Goal: Information Seeking & Learning: Learn about a topic

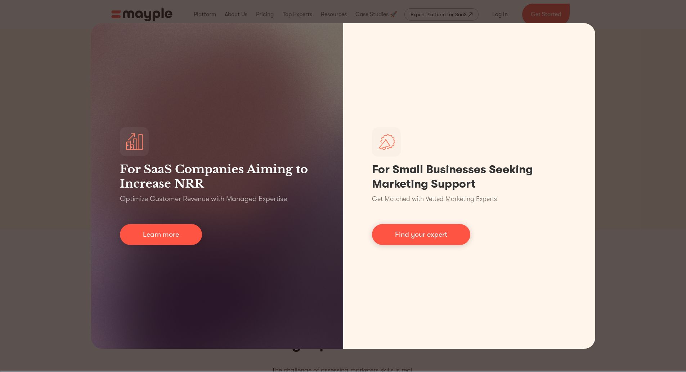
click at [617, 64] on div "For SaaS Companies Aiming to Increase NRR Optimize Customer Revenue with Manage…" at bounding box center [343, 186] width 686 height 372
click at [601, 23] on div "For SaaS Companies Aiming to Increase NRR Optimize Customer Revenue with Manage…" at bounding box center [343, 186] width 686 height 372
click at [595, 16] on div "For SaaS Companies Aiming to Increase NRR Optimize Customer Revenue with Manage…" at bounding box center [343, 186] width 686 height 372
drag, startPoint x: 386, startPoint y: 17, endPoint x: 358, endPoint y: 17, distance: 27.4
click at [367, 17] on div "For SaaS Companies Aiming to Increase NRR Optimize Customer Revenue with Manage…" at bounding box center [343, 186] width 686 height 372
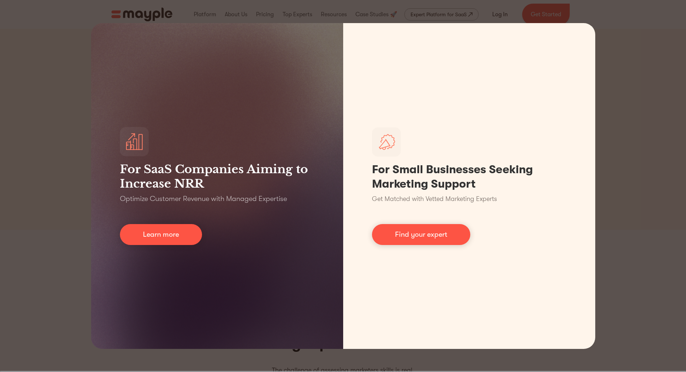
drag, startPoint x: 37, startPoint y: 169, endPoint x: 233, endPoint y: 98, distance: 208.4
click at [38, 169] on div "For SaaS Companies Aiming to Increase NRR Optimize Customer Revenue with Manage…" at bounding box center [343, 186] width 686 height 372
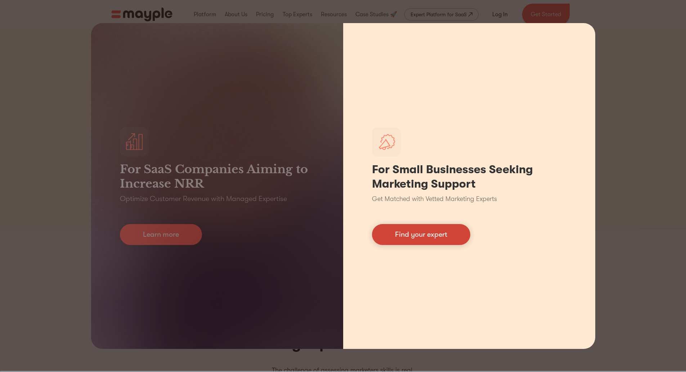
click at [442, 230] on link "Find your expert" at bounding box center [421, 234] width 98 height 21
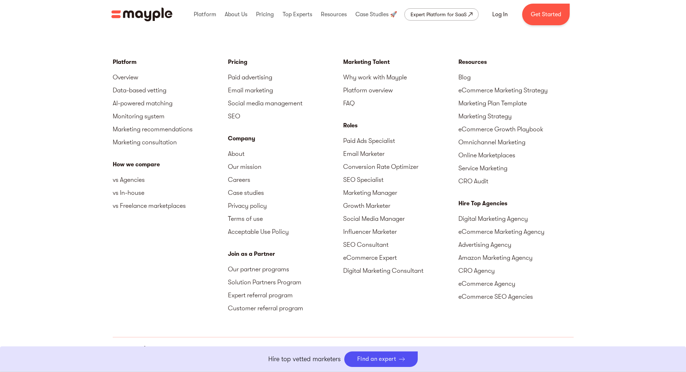
scroll to position [3154, 0]
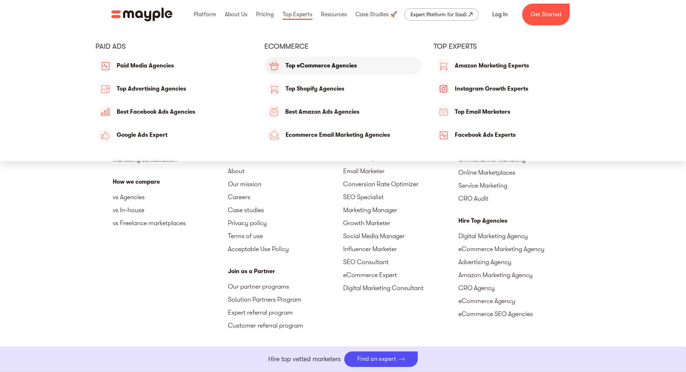
click at [301, 66] on link "Top eCommerce Agencies" at bounding box center [342, 65] width 157 height 17
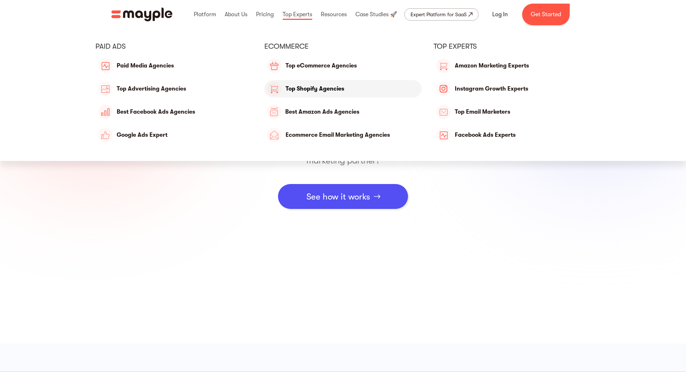
click at [318, 92] on link "Top Shopify Agencies" at bounding box center [342, 88] width 157 height 17
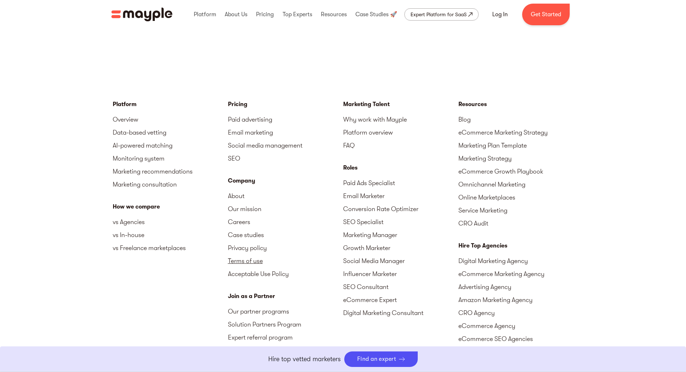
scroll to position [1730, 0]
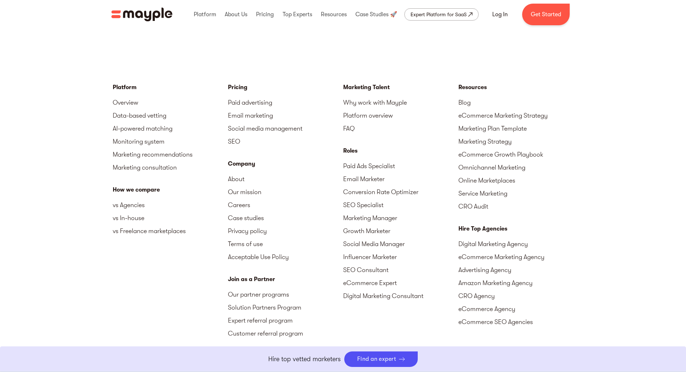
drag, startPoint x: 332, startPoint y: 249, endPoint x: 634, endPoint y: 206, distance: 304.6
click at [634, 206] on div "Platform Overview Data-based vetting AI-powered matching Monitoring system Mark…" at bounding box center [343, 242] width 686 height 405
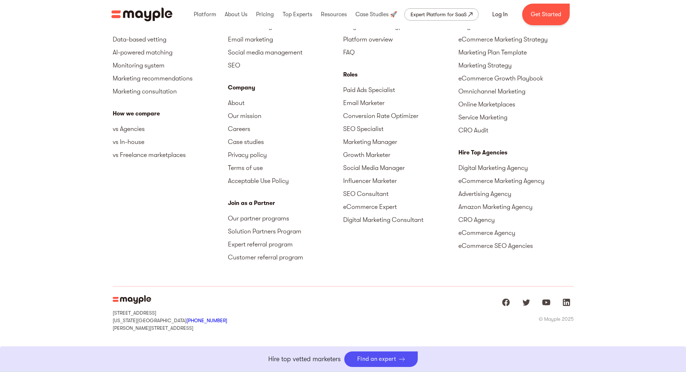
scroll to position [1810, 0]
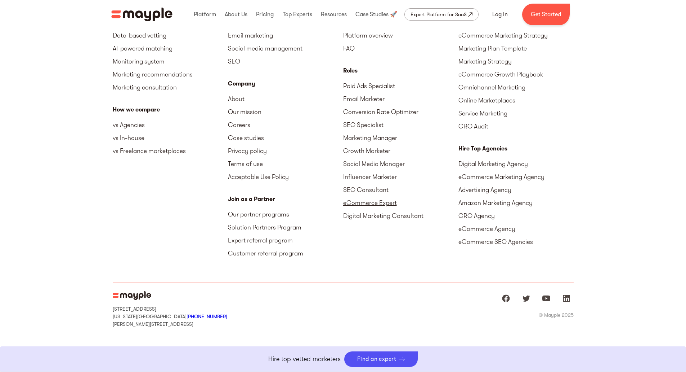
click at [363, 201] on link "eCommerce Expert" at bounding box center [400, 202] width 115 height 13
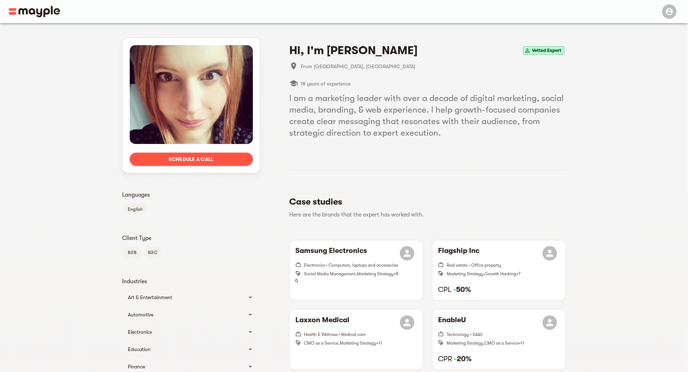
drag, startPoint x: 288, startPoint y: 142, endPoint x: 286, endPoint y: 162, distance: 20.3
drag, startPoint x: 286, startPoint y: 162, endPoint x: 433, endPoint y: 131, distance: 150.9
click at [452, 132] on h5 "I am a marketing leader with over a decade of digital marketing, social media, …" at bounding box center [427, 115] width 277 height 46
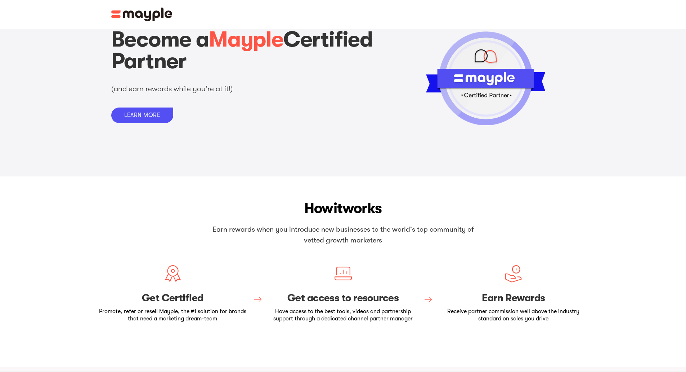
scroll to position [216, 0]
